Goal: Information Seeking & Learning: Learn about a topic

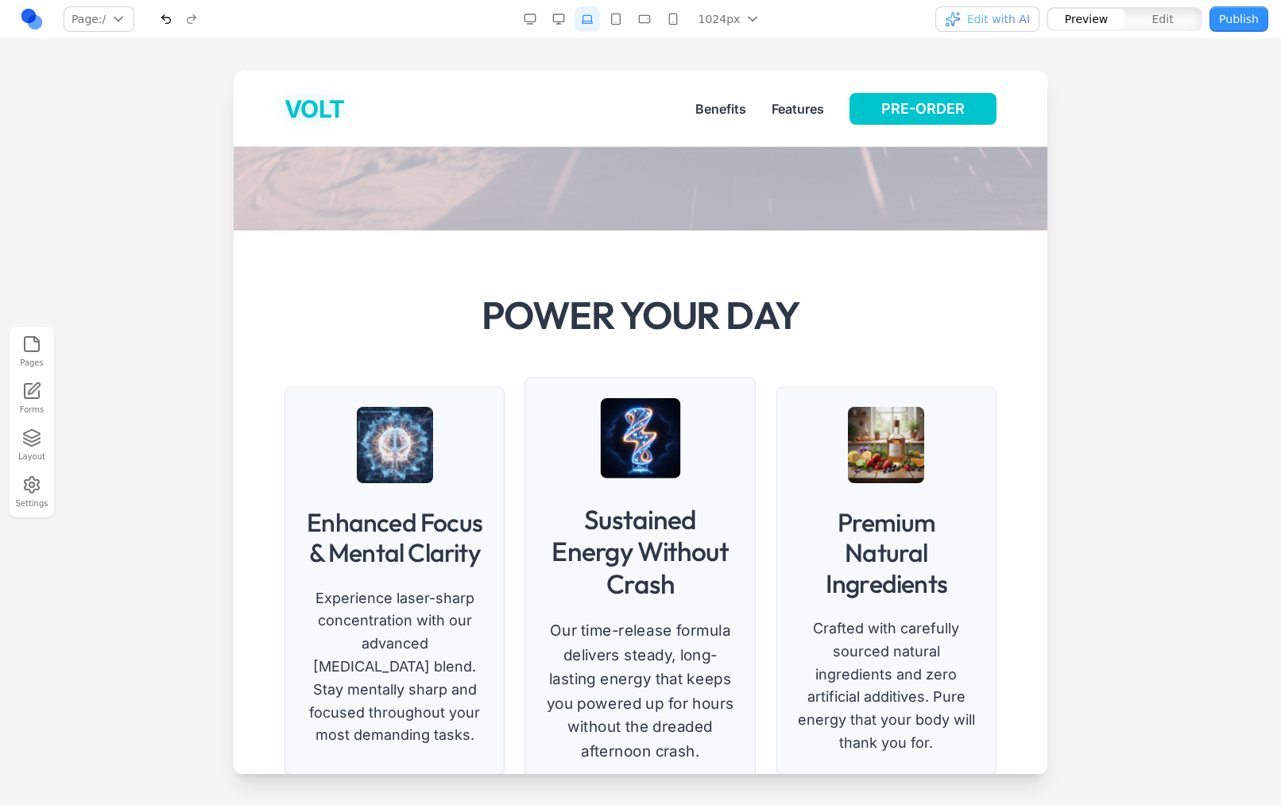
scroll to position [549, 0]
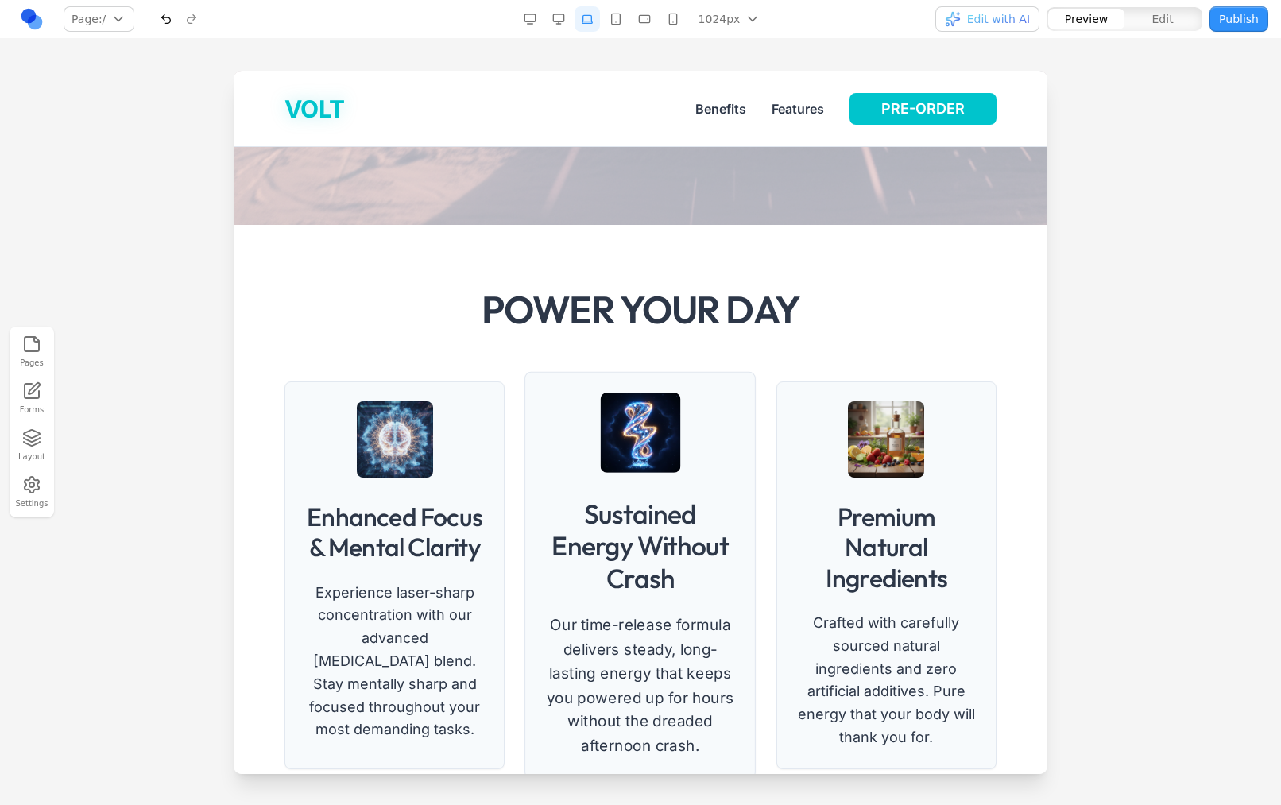
click at [645, 427] on img at bounding box center [641, 432] width 80 height 80
click at [632, 449] on img at bounding box center [641, 432] width 80 height 80
click at [662, 446] on img at bounding box center [641, 432] width 80 height 80
click at [636, 551] on h3 "Sustained Energy Without Crash" at bounding box center [641, 545] width 190 height 96
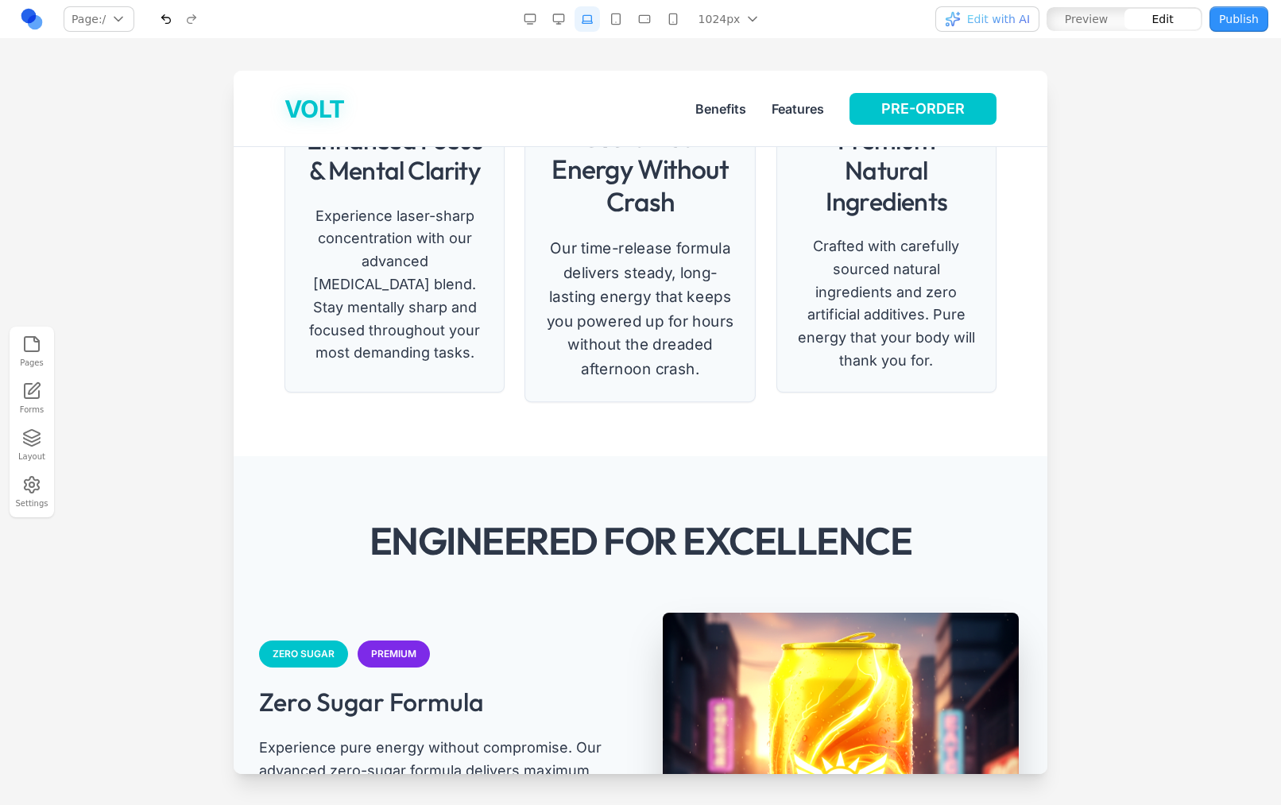
scroll to position [926, 0]
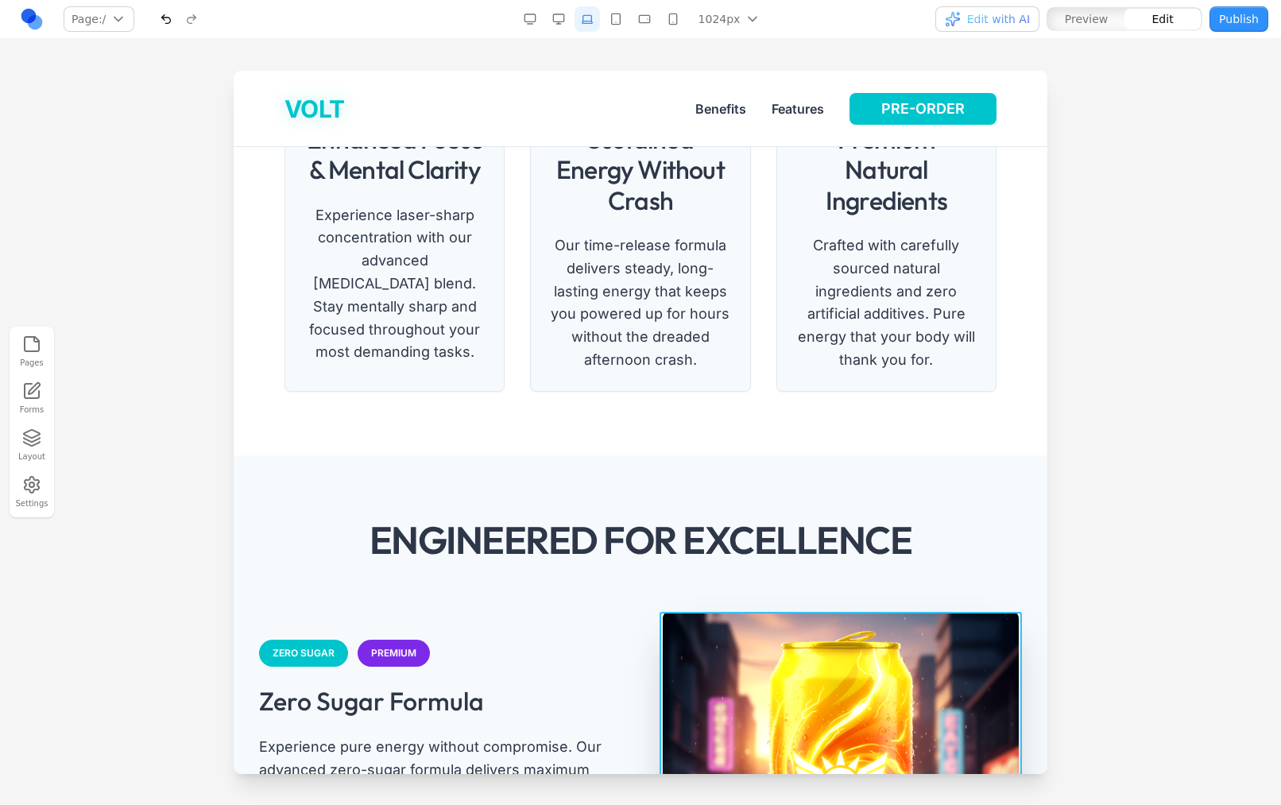
click at [753, 709] on img at bounding box center [841, 790] width 356 height 356
click at [871, 591] on icon at bounding box center [870, 586] width 12 height 12
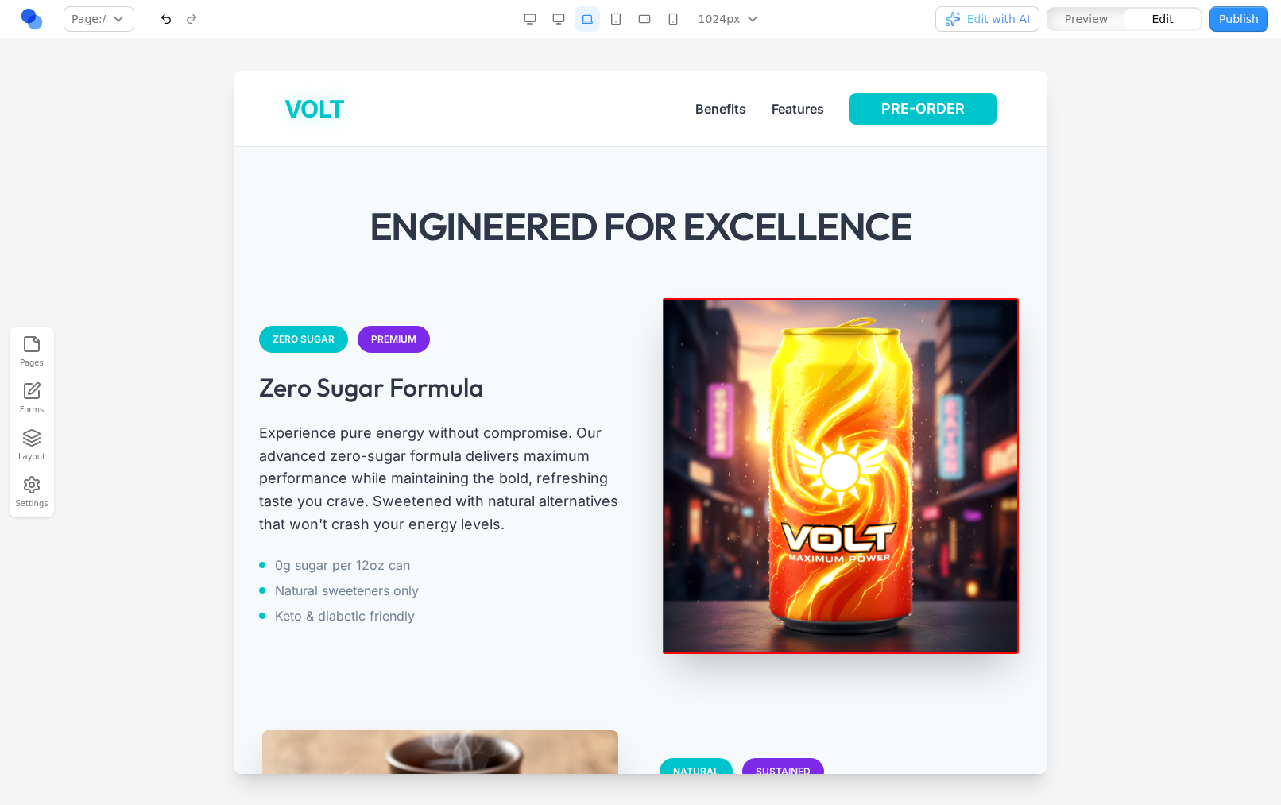
scroll to position [1254, 0]
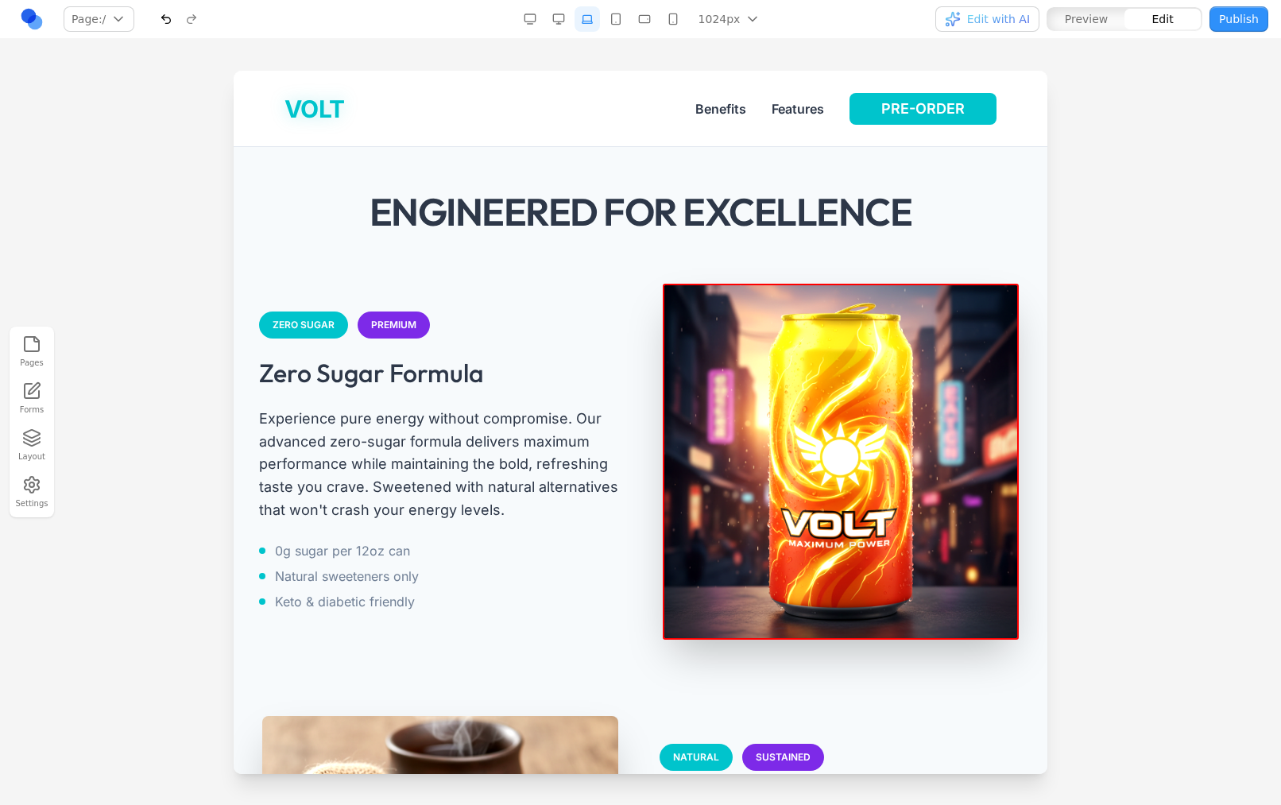
click at [857, 512] on img at bounding box center [841, 462] width 356 height 356
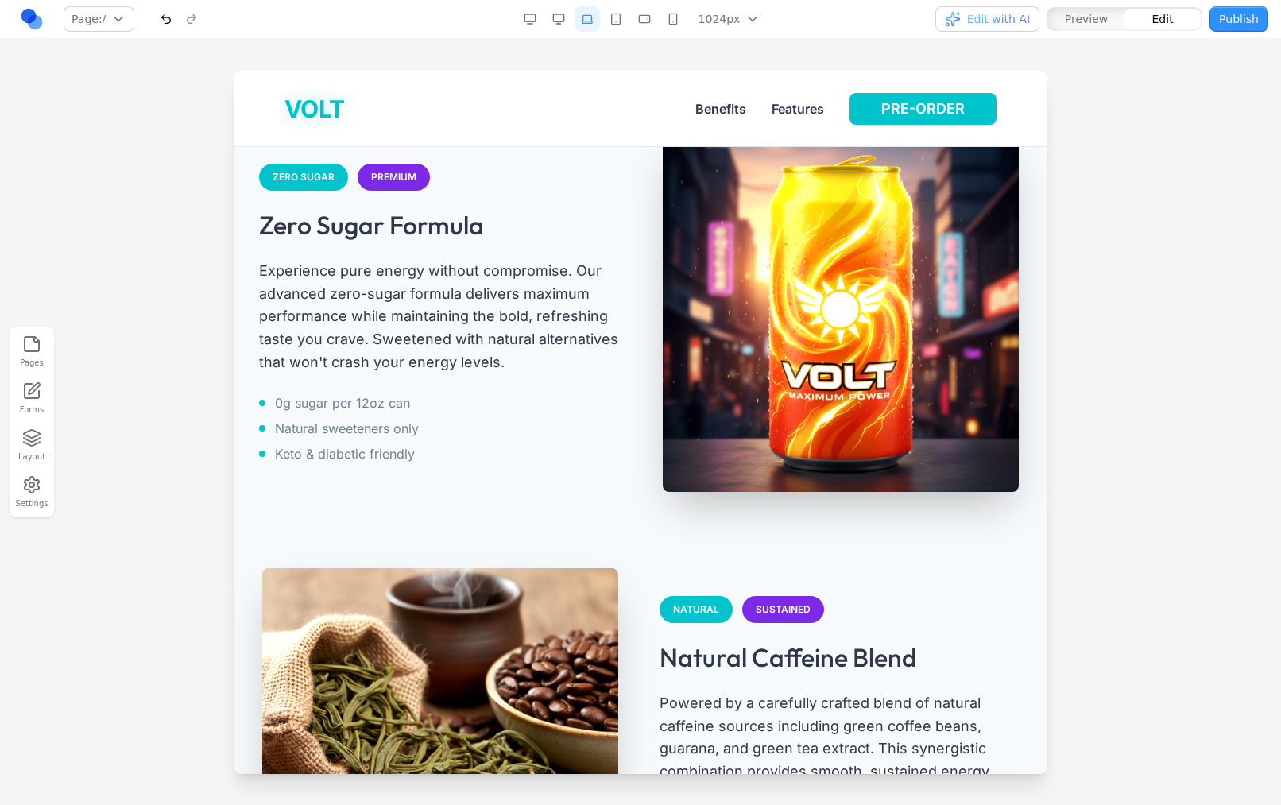
scroll to position [1408, 0]
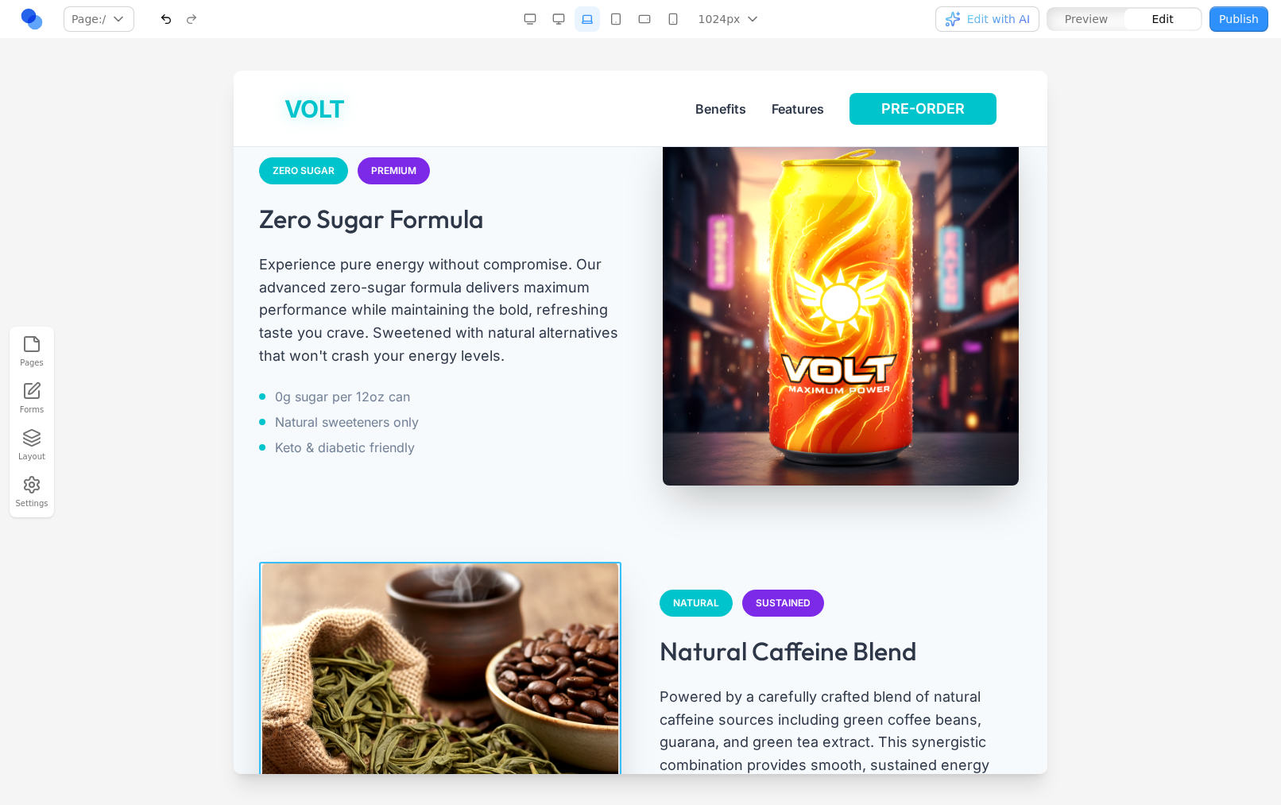
click at [487, 665] on img at bounding box center [440, 740] width 356 height 356
click at [501, 541] on icon at bounding box center [506, 536] width 12 height 12
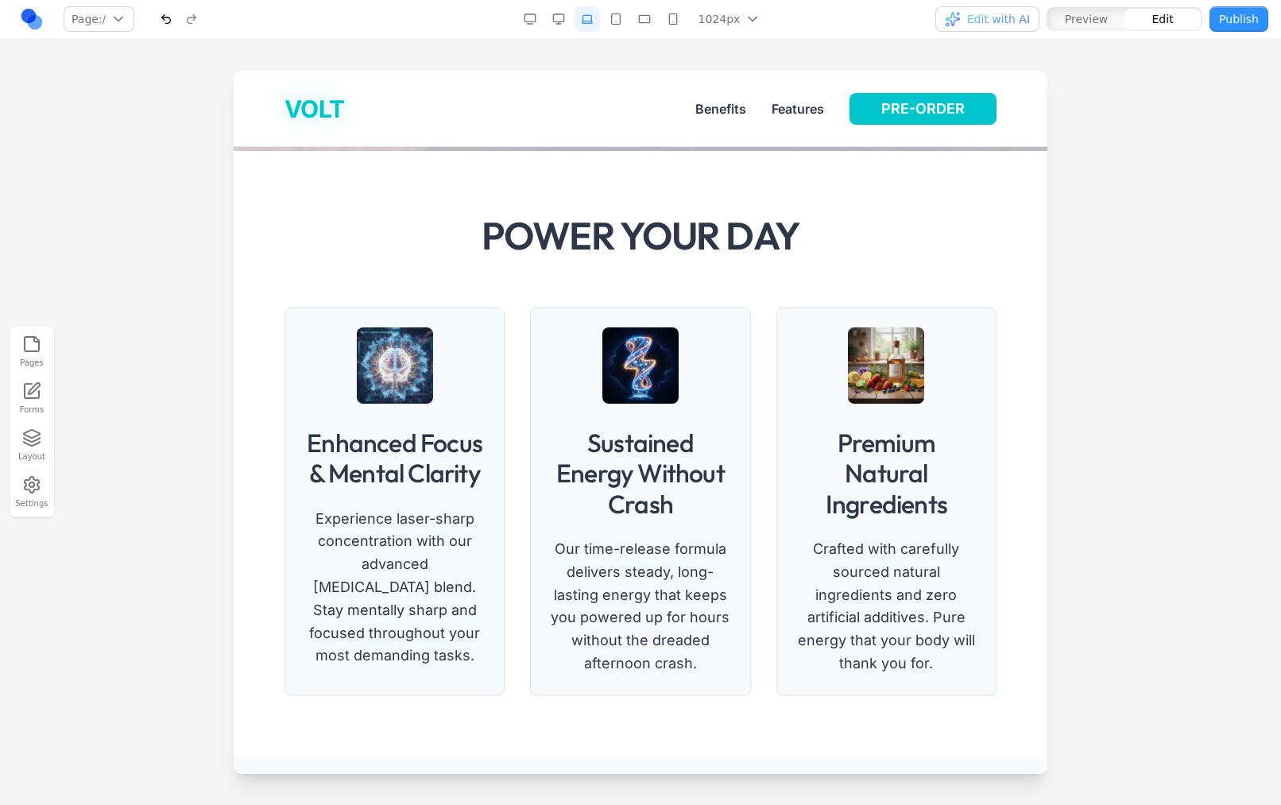
scroll to position [0, 0]
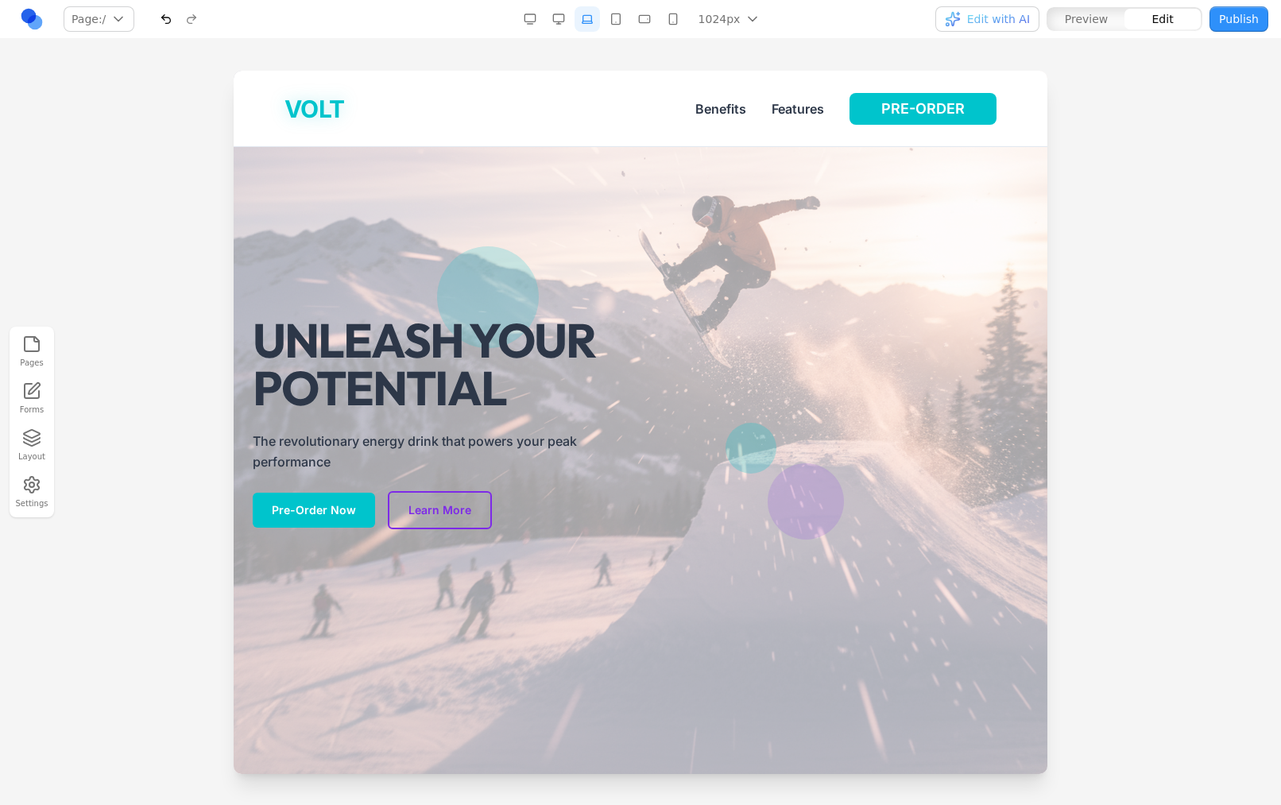
click at [647, 408] on h1 "UNLEASH YOUR POTENTIAL" at bounding box center [482, 363] width 458 height 95
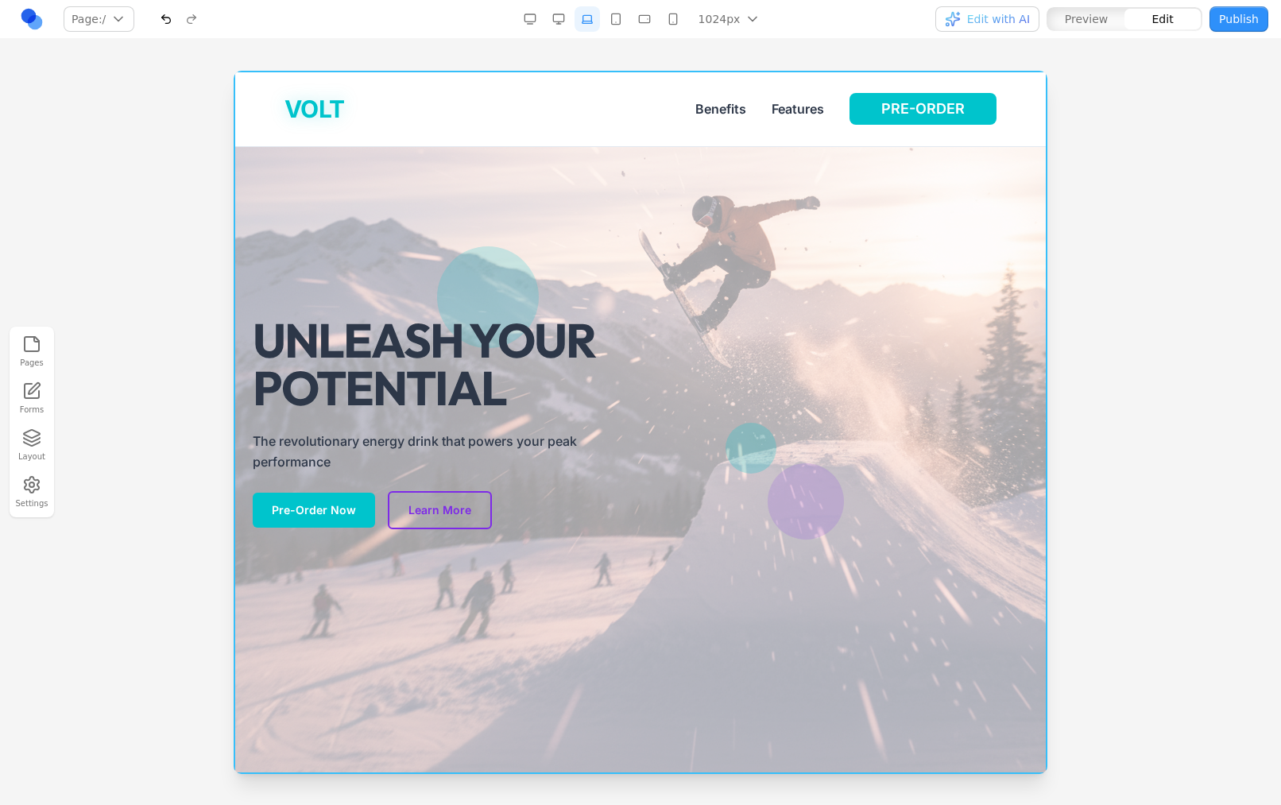
click at [717, 205] on div "UNLEASH YOUR POTENTIAL The revolutionary energy drink that powers your peak per…" at bounding box center [640, 422] width 813 height 703
click at [732, 169] on div "UNLEASH YOUR POTENTIAL The revolutionary energy drink that powers your peak per…" at bounding box center [640, 422] width 813 height 703
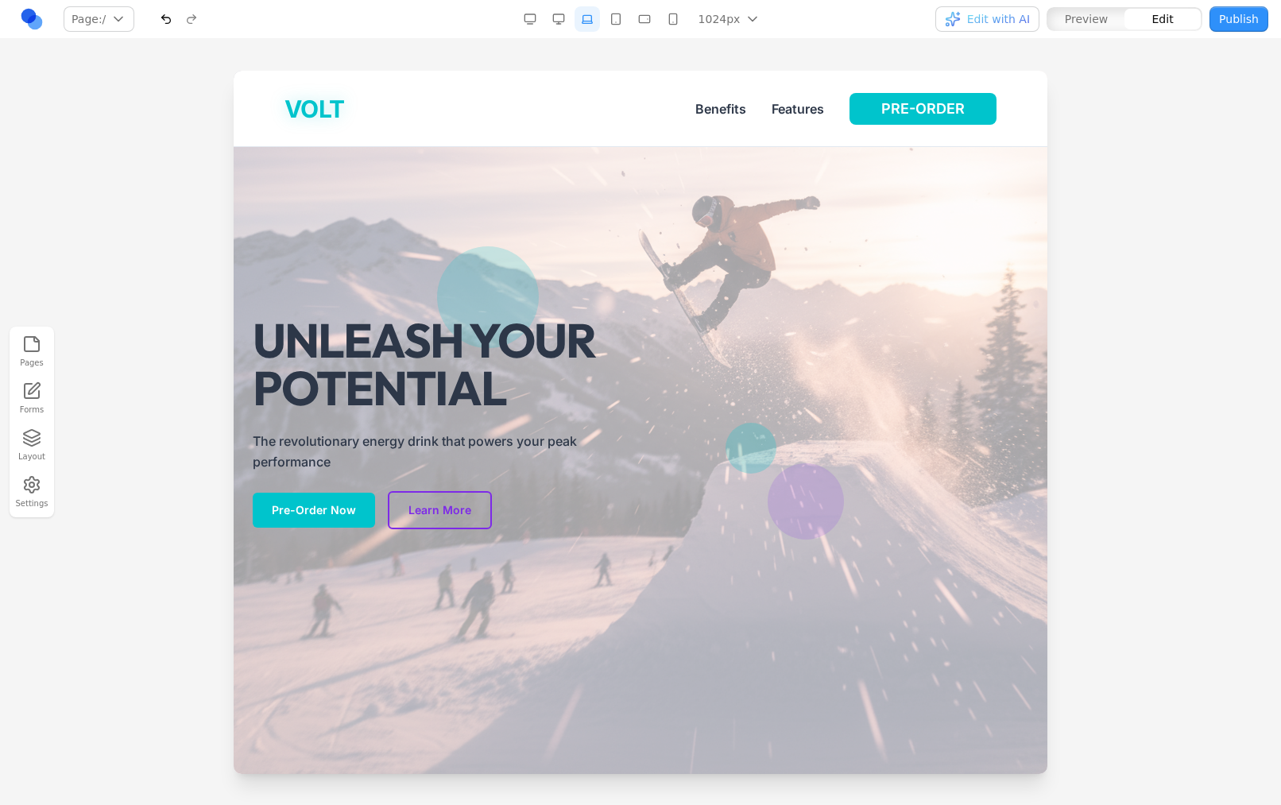
click at [625, 131] on div "VOLT Benefits Features PRE-ORDER" at bounding box center [640, 108] width 763 height 75
